Goal: Transaction & Acquisition: Purchase product/service

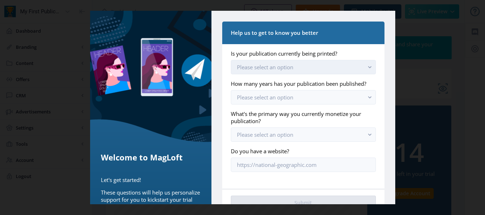
click at [316, 64] on button "Please select an option" at bounding box center [303, 67] width 145 height 14
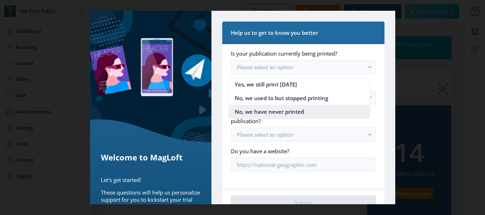
click at [295, 111] on span "No, we have never printed" at bounding box center [269, 111] width 69 height 9
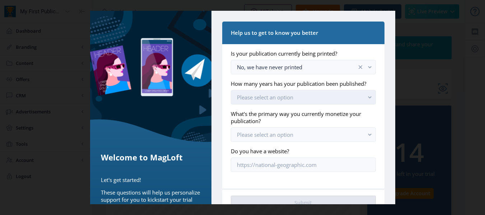
click at [279, 101] on span "Please select an option" at bounding box center [265, 97] width 56 height 7
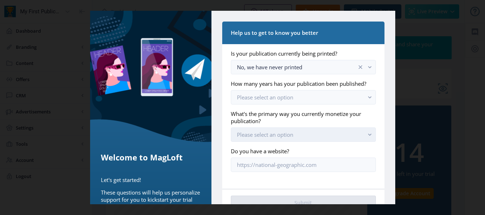
click at [277, 138] on span "Please select an option" at bounding box center [265, 134] width 56 height 7
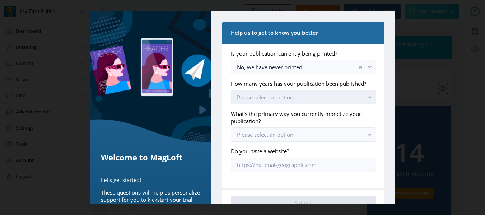
click at [368, 99] on icon "button" at bounding box center [369, 98] width 3 height 2
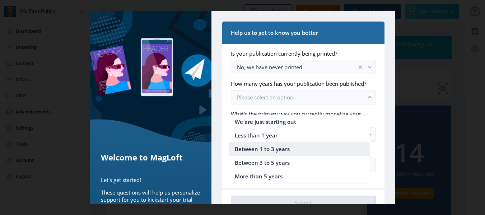
click at [254, 150] on span "Between 1 to 3 years" at bounding box center [262, 149] width 55 height 9
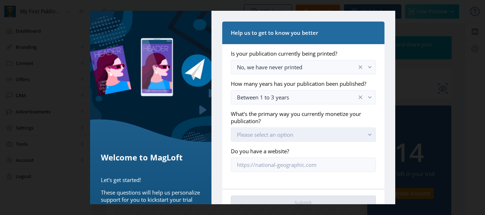
click at [366, 139] on rect "button" at bounding box center [370, 135] width 8 height 8
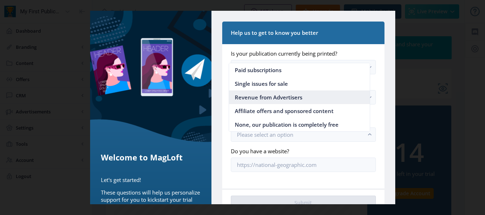
click at [320, 97] on nb-option "Revenue from Advertisers" at bounding box center [299, 98] width 141 height 14
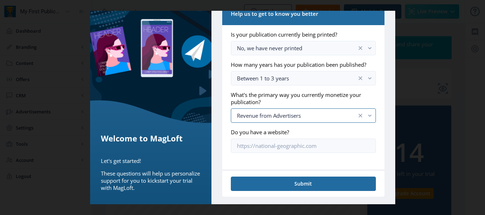
scroll to position [29, 0]
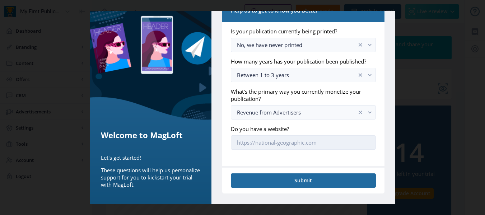
click at [332, 143] on input "Do you have a website?" at bounding box center [303, 142] width 145 height 14
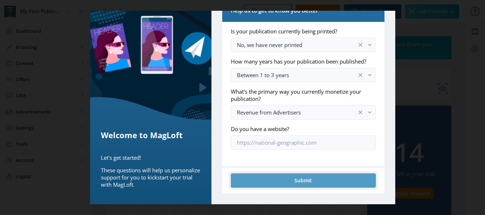
click at [305, 183] on button "Submit" at bounding box center [303, 181] width 145 height 14
click at [301, 179] on button "Submit" at bounding box center [303, 181] width 145 height 14
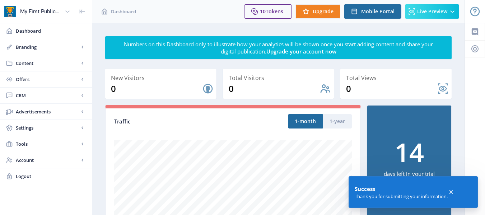
click at [453, 189] on icon at bounding box center [451, 192] width 7 height 7
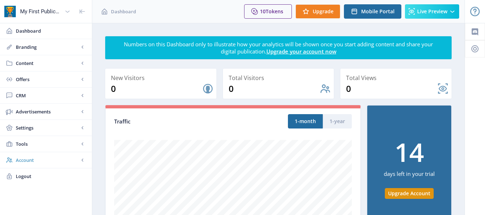
click at [54, 158] on span "Account" at bounding box center [47, 160] width 63 height 7
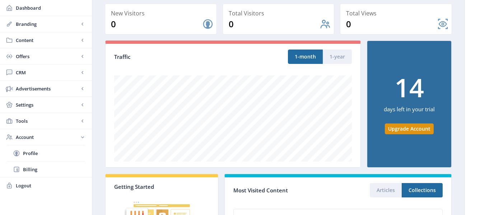
scroll to position [72, 0]
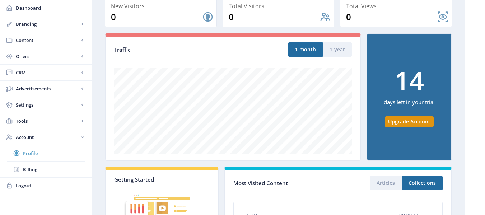
click at [41, 152] on span "Profile" at bounding box center [54, 153] width 62 height 7
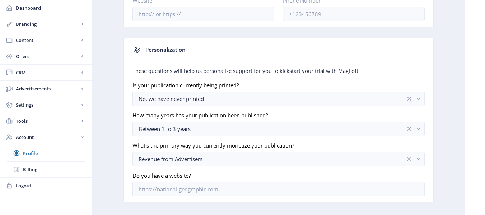
scroll to position [141, 0]
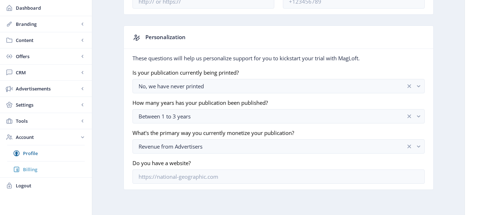
click at [31, 168] on span "Billing" at bounding box center [54, 169] width 62 height 7
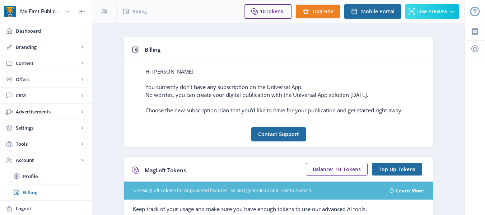
click at [69, 13] on icon at bounding box center [67, 11] width 7 height 7
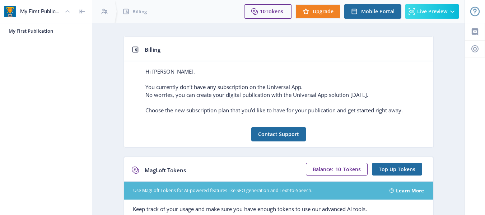
click at [45, 12] on div "My First Publication" at bounding box center [41, 12] width 42 height 16
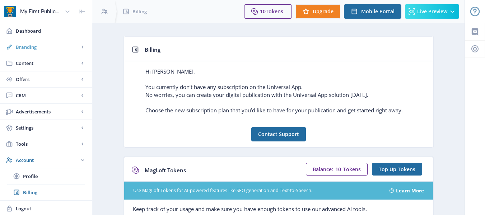
click at [29, 47] on span "Branding" at bounding box center [47, 46] width 63 height 7
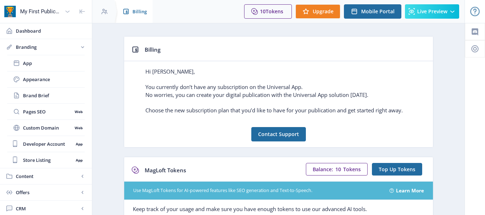
click at [135, 10] on span "Billing" at bounding box center [140, 11] width 14 height 7
click at [329, 11] on span "Upgrade" at bounding box center [323, 12] width 21 height 6
click at [398, 167] on span "Top Up Tokens" at bounding box center [397, 170] width 37 height 6
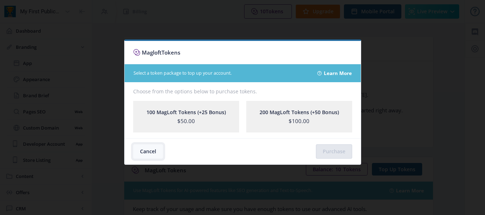
click at [151, 150] on button "Cancel" at bounding box center [148, 151] width 30 height 14
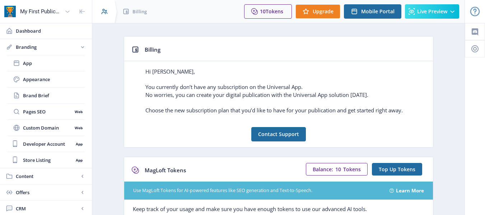
click at [107, 12] on icon at bounding box center [104, 11] width 7 height 7
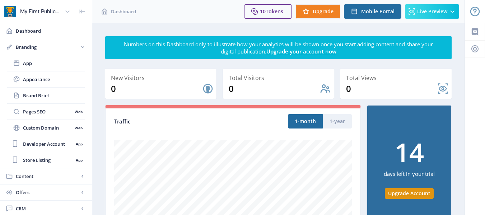
click at [323, 52] on link "Upgrade your account now" at bounding box center [302, 51] width 70 height 7
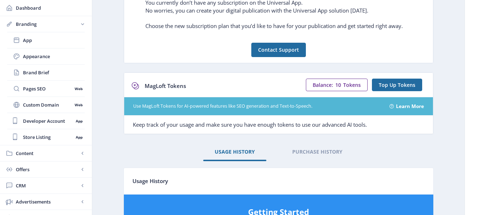
scroll to position [81, 0]
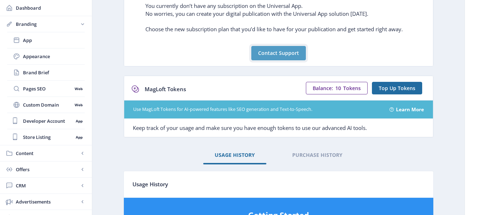
click at [276, 50] on button "Contact Support" at bounding box center [278, 53] width 55 height 14
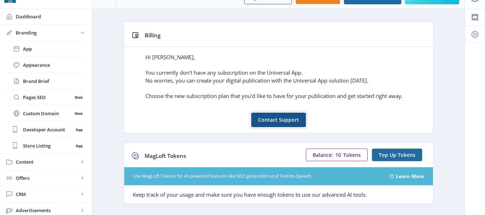
scroll to position [0, 0]
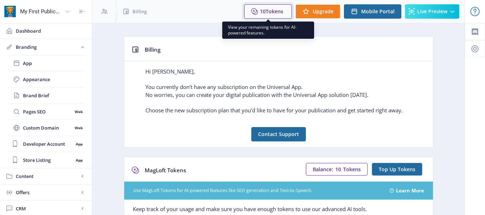
click at [269, 9] on span "Tokens" at bounding box center [275, 11] width 18 height 7
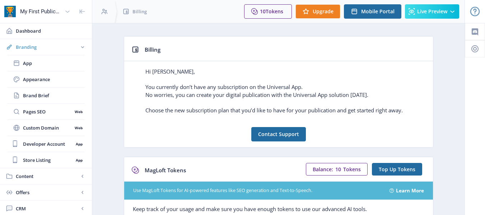
click at [42, 46] on span "Branding" at bounding box center [47, 46] width 63 height 7
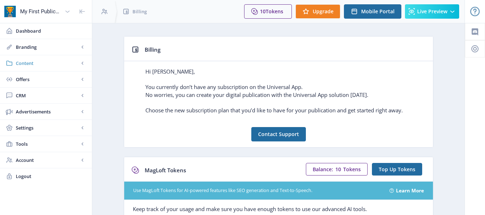
click at [58, 63] on span "Content" at bounding box center [47, 63] width 63 height 7
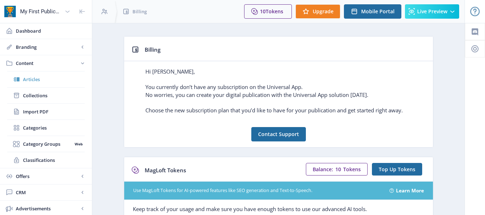
click at [58, 78] on span "Articles" at bounding box center [54, 79] width 62 height 7
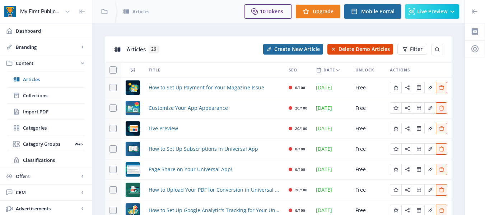
click at [476, 11] on div at bounding box center [475, 0] width 20 height 23
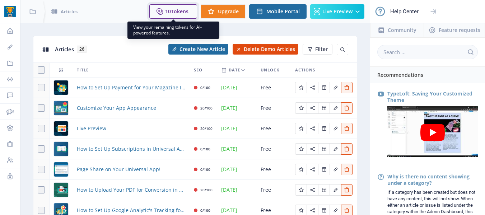
click at [181, 13] on span "Tokens" at bounding box center [180, 11] width 18 height 7
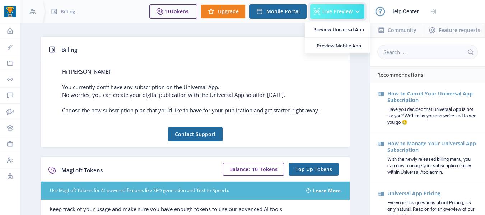
click at [338, 12] on span "Live Preview" at bounding box center [338, 12] width 30 height 6
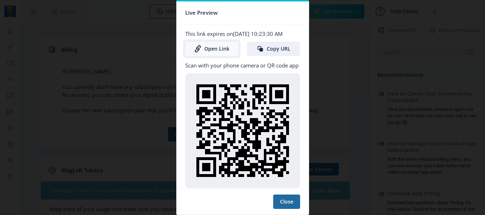
click at [211, 54] on link "Open Link" at bounding box center [211, 49] width 53 height 14
click at [219, 54] on link "Open Link" at bounding box center [211, 49] width 53 height 14
